Goal: Task Accomplishment & Management: Use online tool/utility

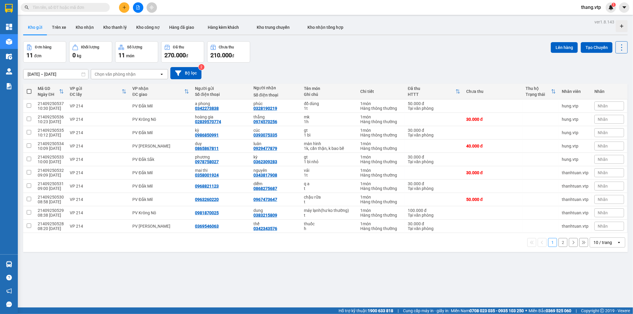
click at [85, 7] on input "text" at bounding box center [68, 7] width 70 height 7
paste input "kb09250006"
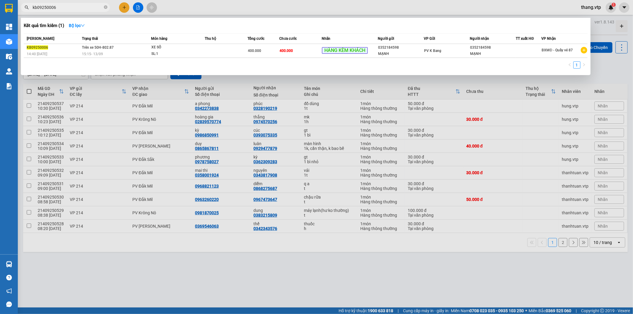
type input "kb09250006"
click at [235, 16] on div at bounding box center [316, 157] width 633 height 314
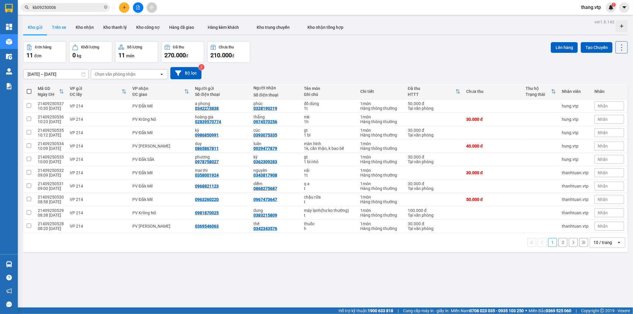
click at [51, 26] on button "Trên xe" at bounding box center [59, 27] width 24 height 14
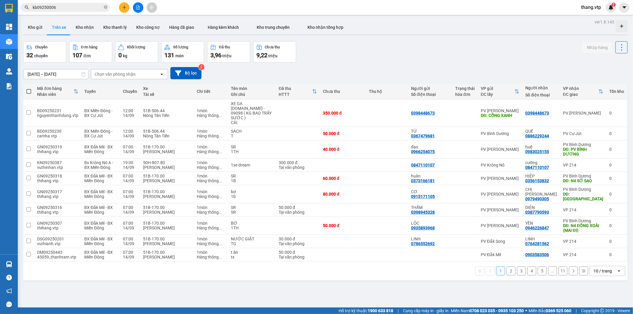
click at [161, 72] on icon "open" at bounding box center [161, 74] width 5 height 5
click at [192, 73] on button "Bộ lọc" at bounding box center [185, 73] width 31 height 12
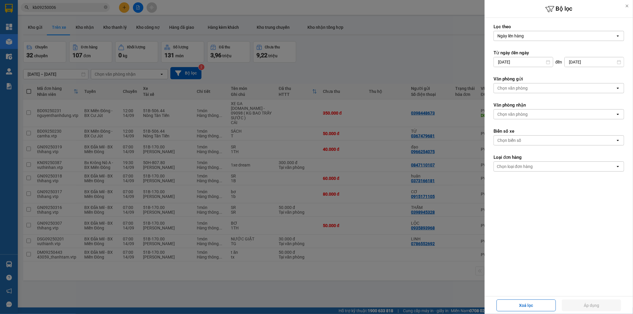
click at [520, 140] on div "Chọn biển số" at bounding box center [510, 140] width 24 height 6
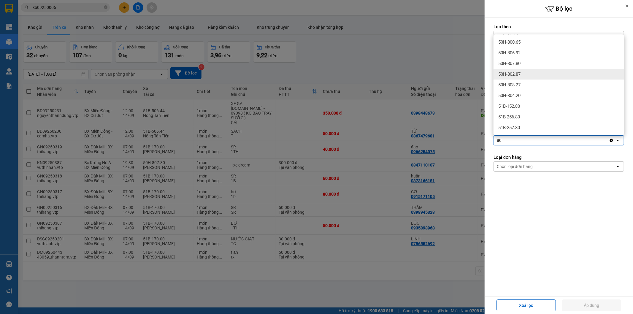
type input "80"
click at [519, 77] on div "50H-802.87" at bounding box center [559, 74] width 131 height 11
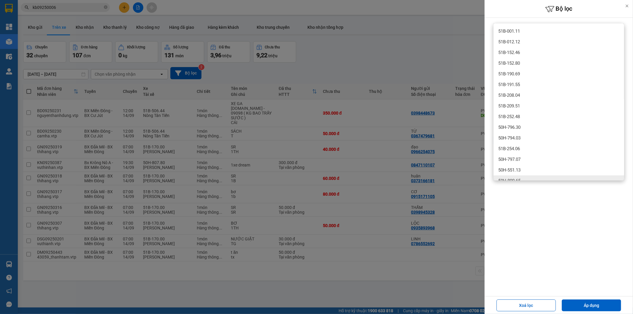
drag, startPoint x: 538, startPoint y: 242, endPoint x: 570, endPoint y: 273, distance: 44.5
click at [540, 242] on div "Lọc theo Ngày lên hàng open Từ ngày đến [DATE] Press the down arrow key to inte…" at bounding box center [559, 157] width 148 height 278
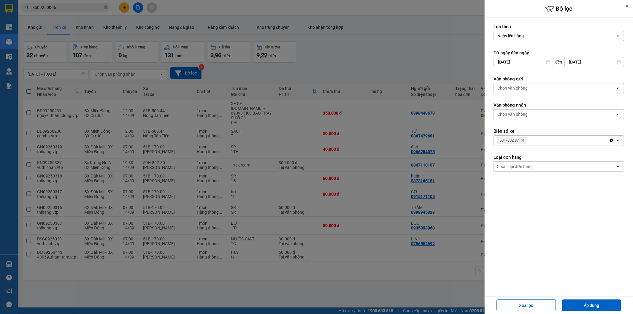
click at [588, 299] on div "Xoá lọc Áp dụng" at bounding box center [558, 305] width 145 height 15
click at [590, 305] on button "Áp dụng" at bounding box center [591, 306] width 59 height 12
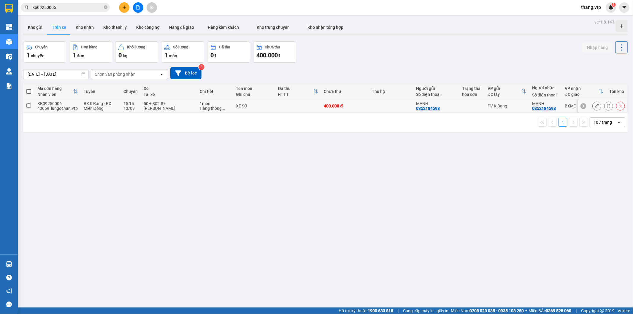
click at [30, 105] on input "checkbox" at bounding box center [28, 105] width 4 height 4
checkbox input "true"
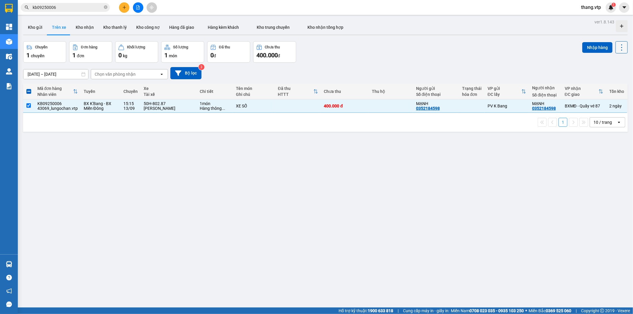
click at [618, 45] on icon at bounding box center [622, 47] width 8 height 8
click at [602, 73] on span "Xóa hoàn toàn" at bounding box center [609, 74] width 27 height 6
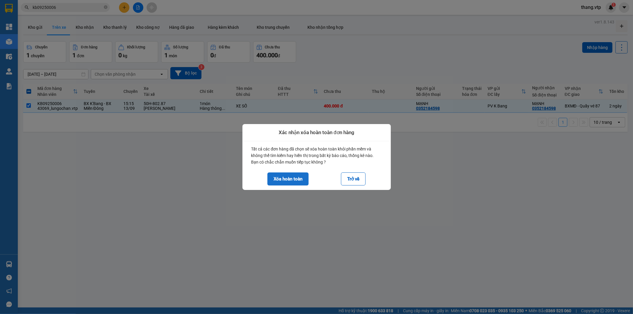
click at [286, 178] on button "Xóa hoàn toàn" at bounding box center [287, 178] width 41 height 13
